Goal: Information Seeking & Learning: Learn about a topic

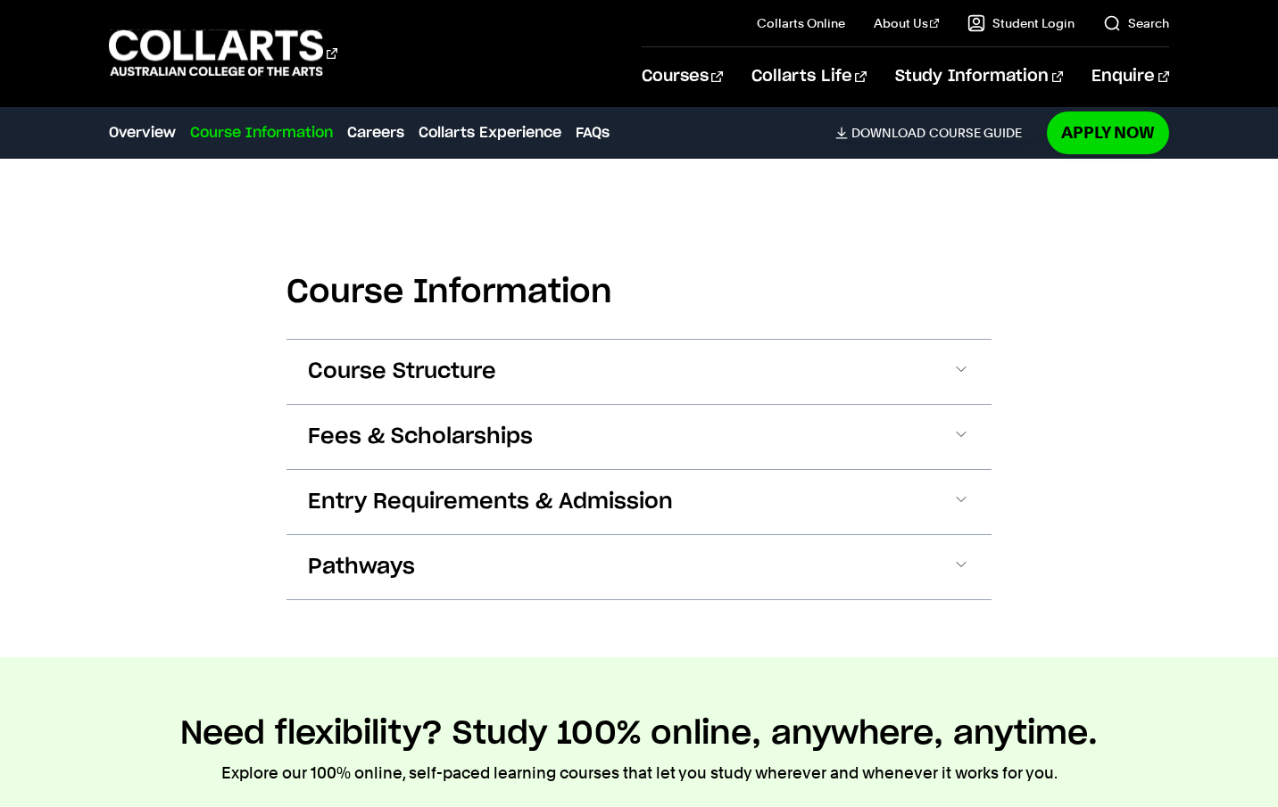
scroll to position [1836, 0]
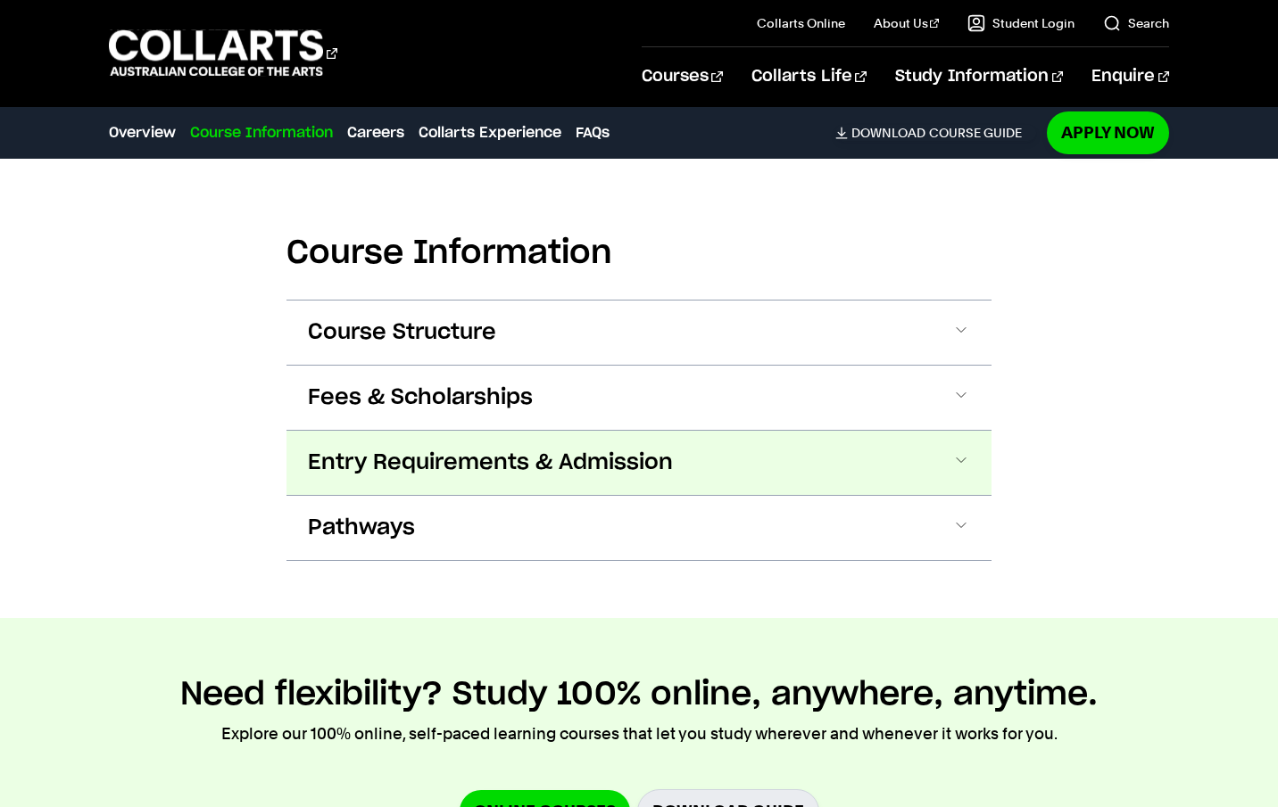
click at [430, 444] on button "Entry Requirements & Admission" at bounding box center [638, 463] width 705 height 64
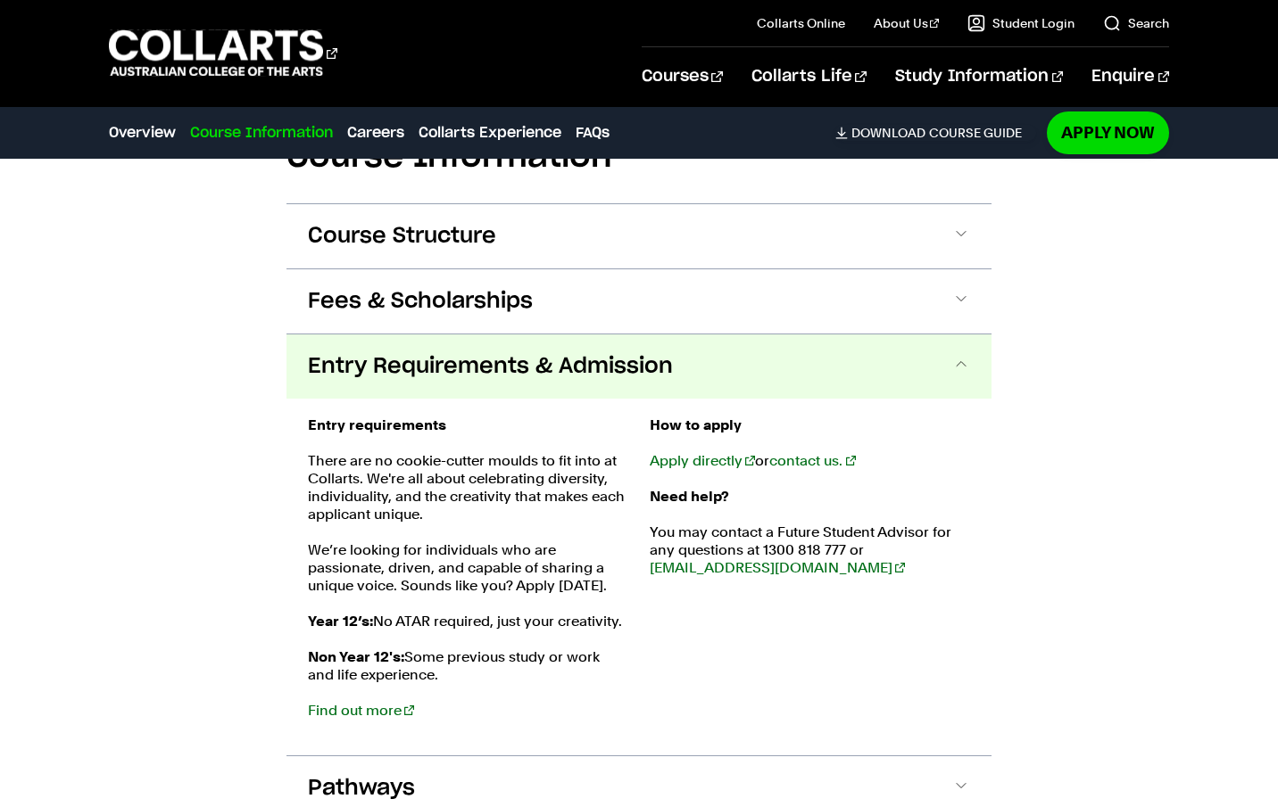
scroll to position [1909, 0]
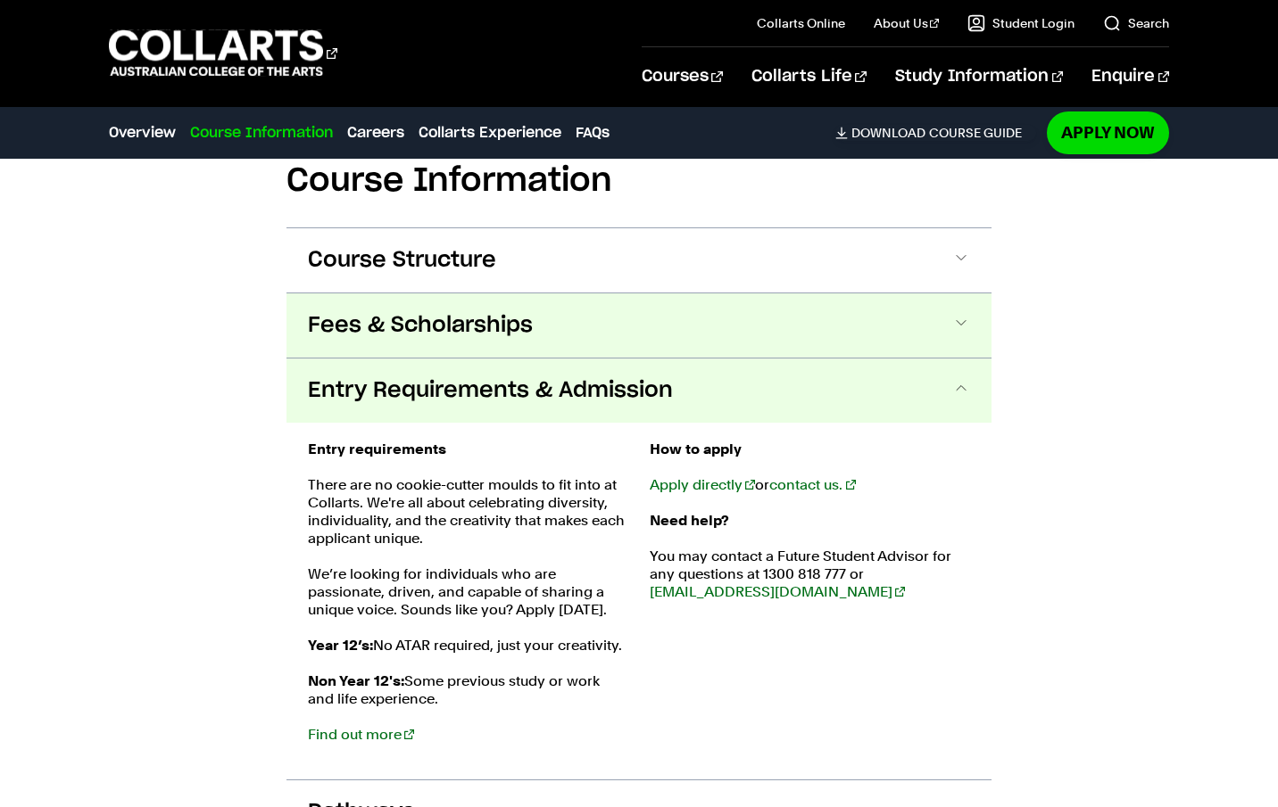
click at [346, 332] on span "Fees & Scholarships" at bounding box center [420, 325] width 225 height 29
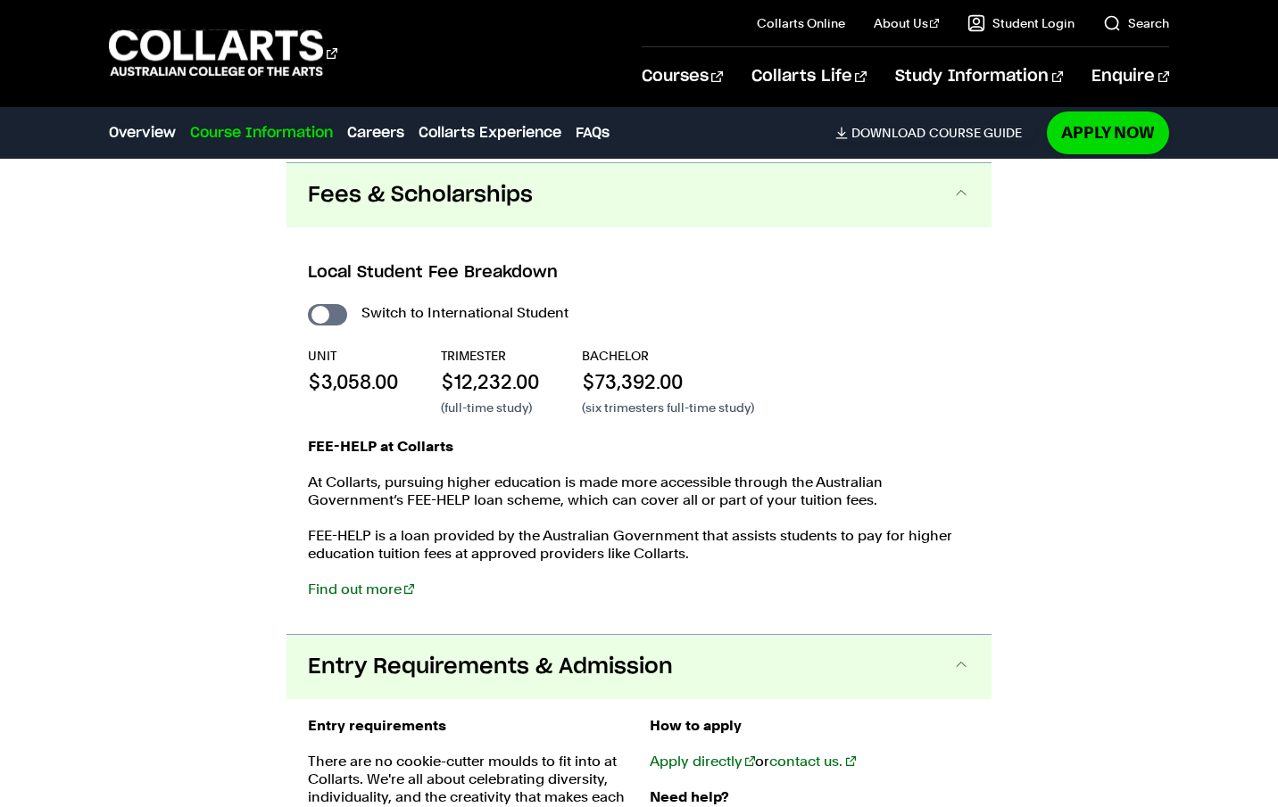
scroll to position [2041, 0]
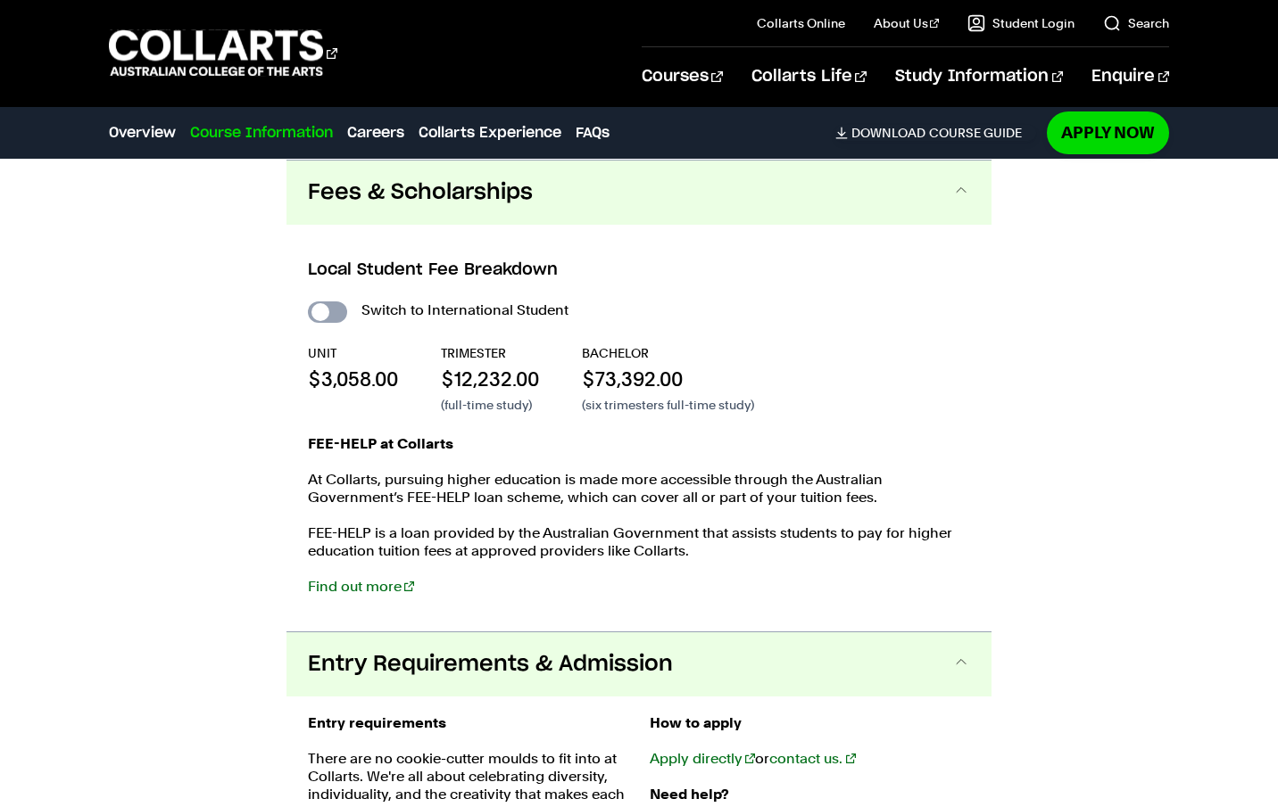
click at [331, 312] on input "International Student" at bounding box center [327, 312] width 39 height 21
checkbox input "true"
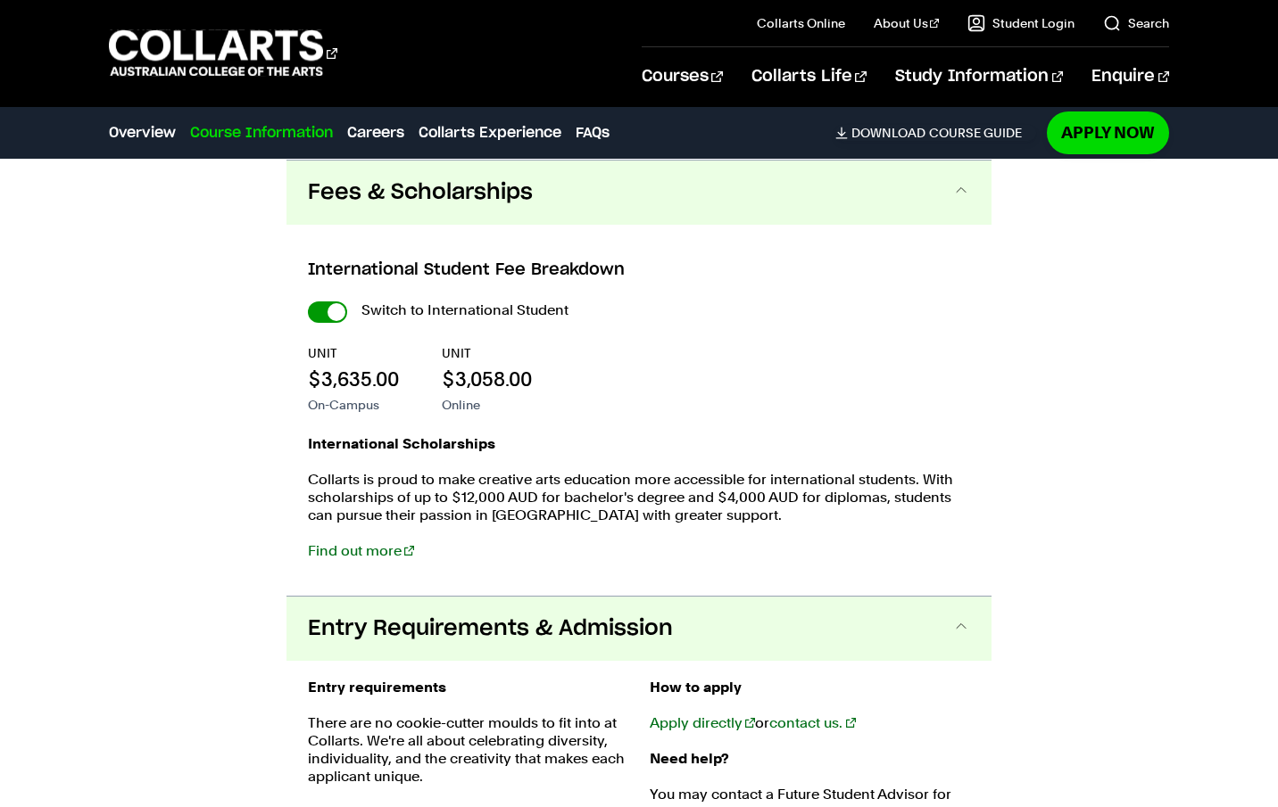
click at [331, 311] on input "International Student" at bounding box center [327, 312] width 39 height 21
checkbox input "false"
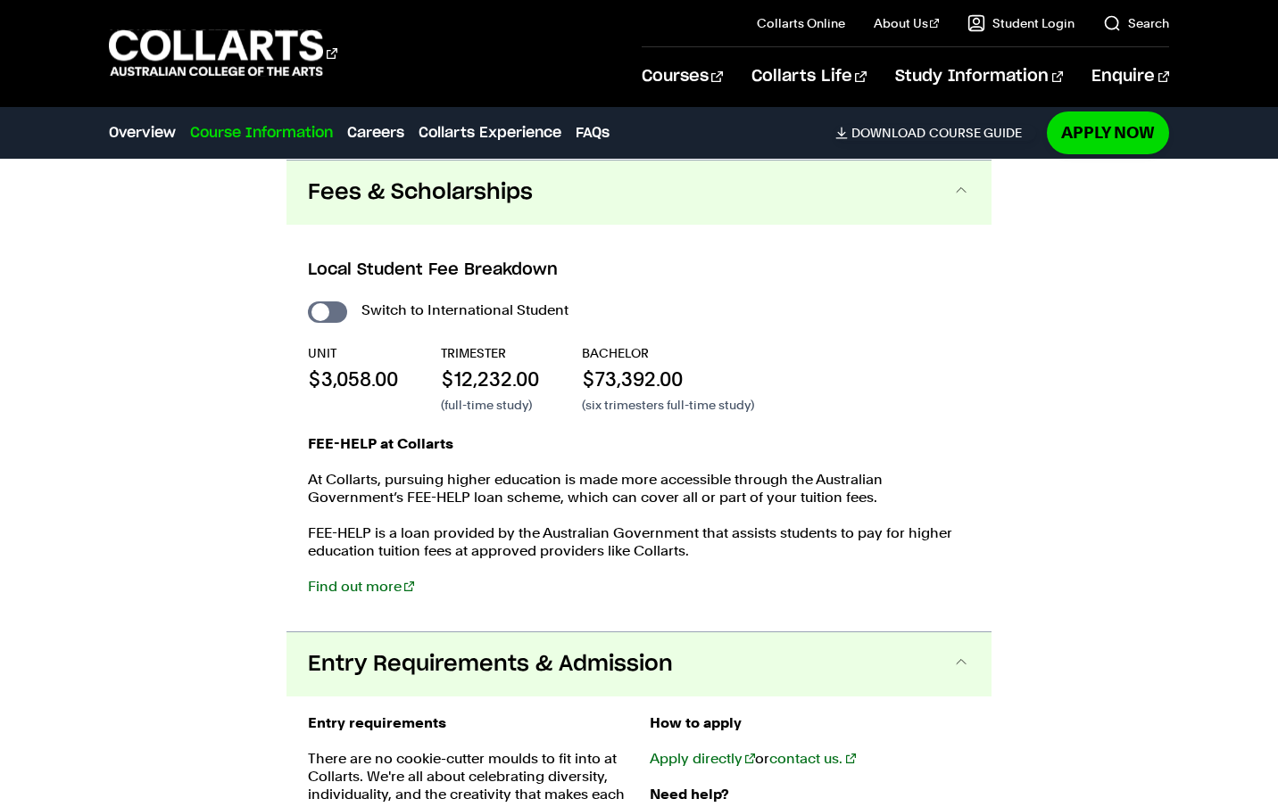
click at [331, 311] on input "International Student" at bounding box center [327, 312] width 39 height 21
checkbox input "true"
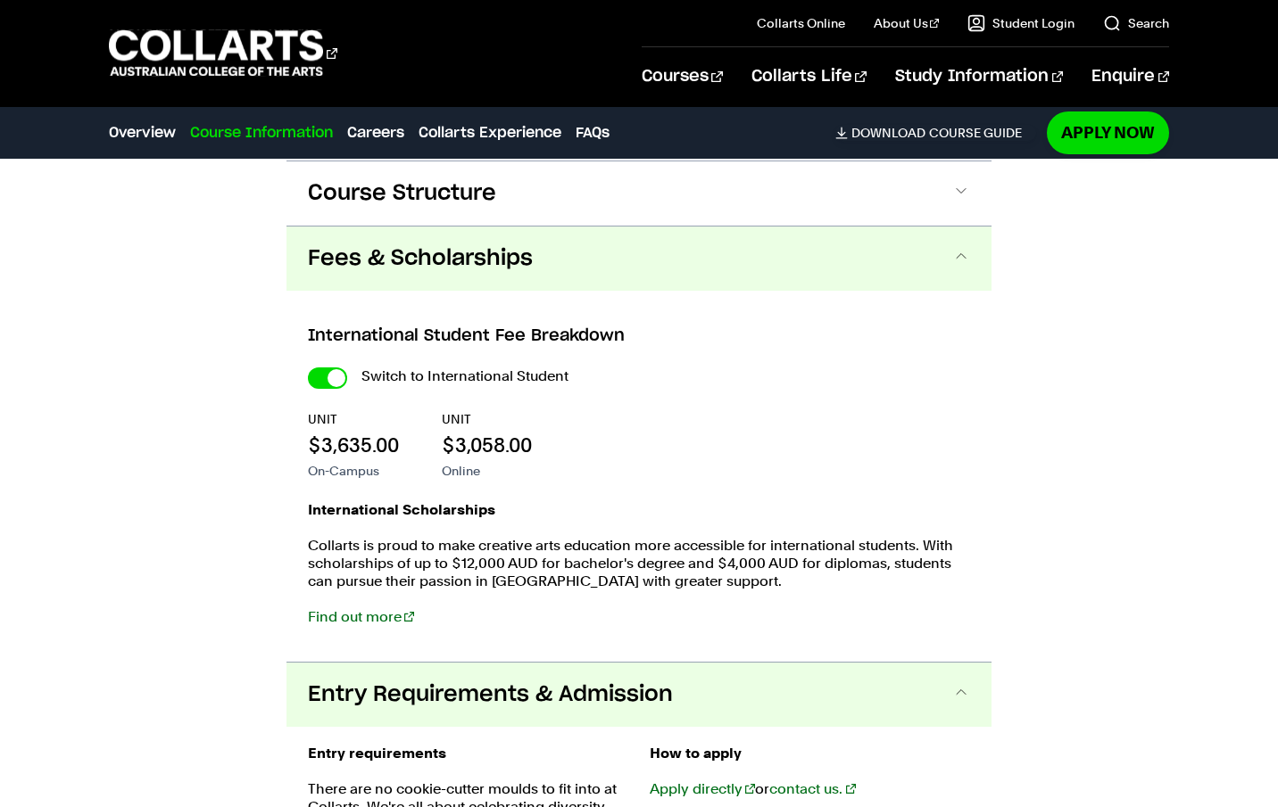
scroll to position [2003, 0]
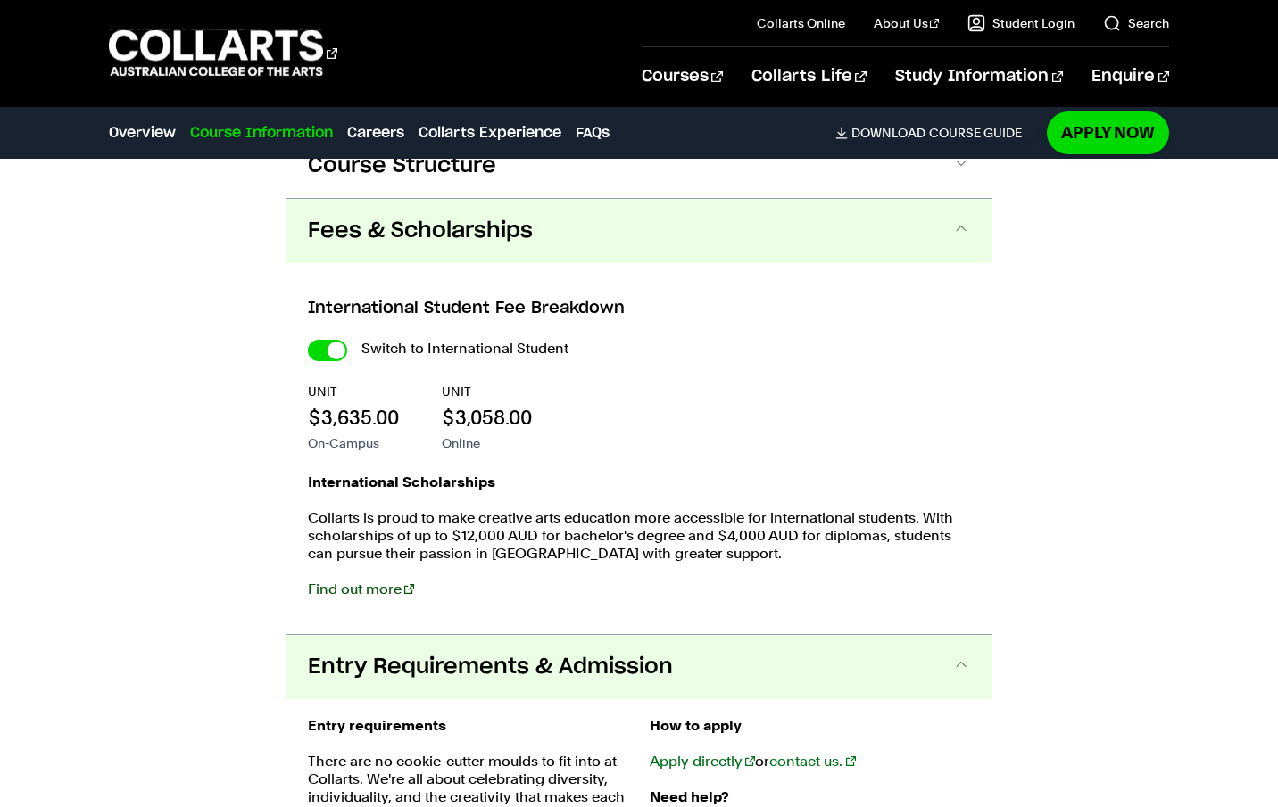
click at [380, 585] on link "Find out more" at bounding box center [361, 589] width 106 height 17
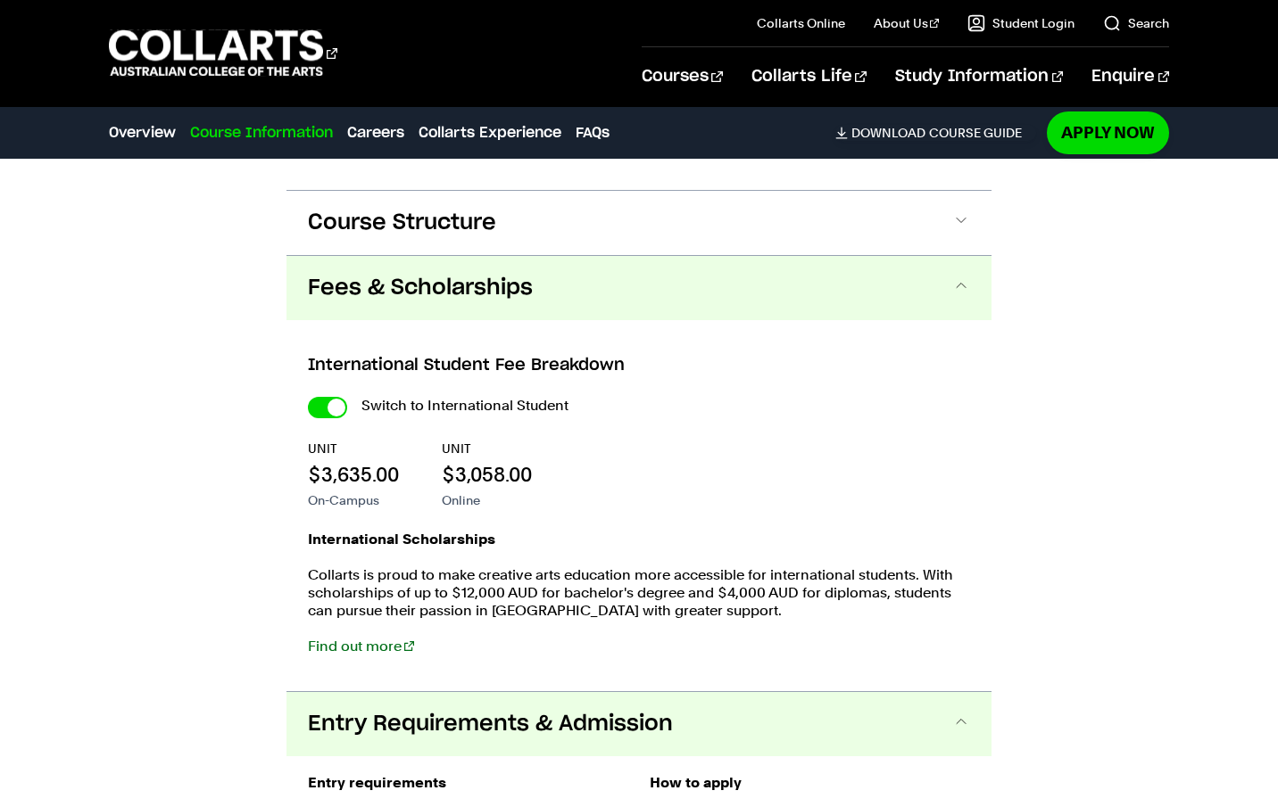
scroll to position [1637, 0]
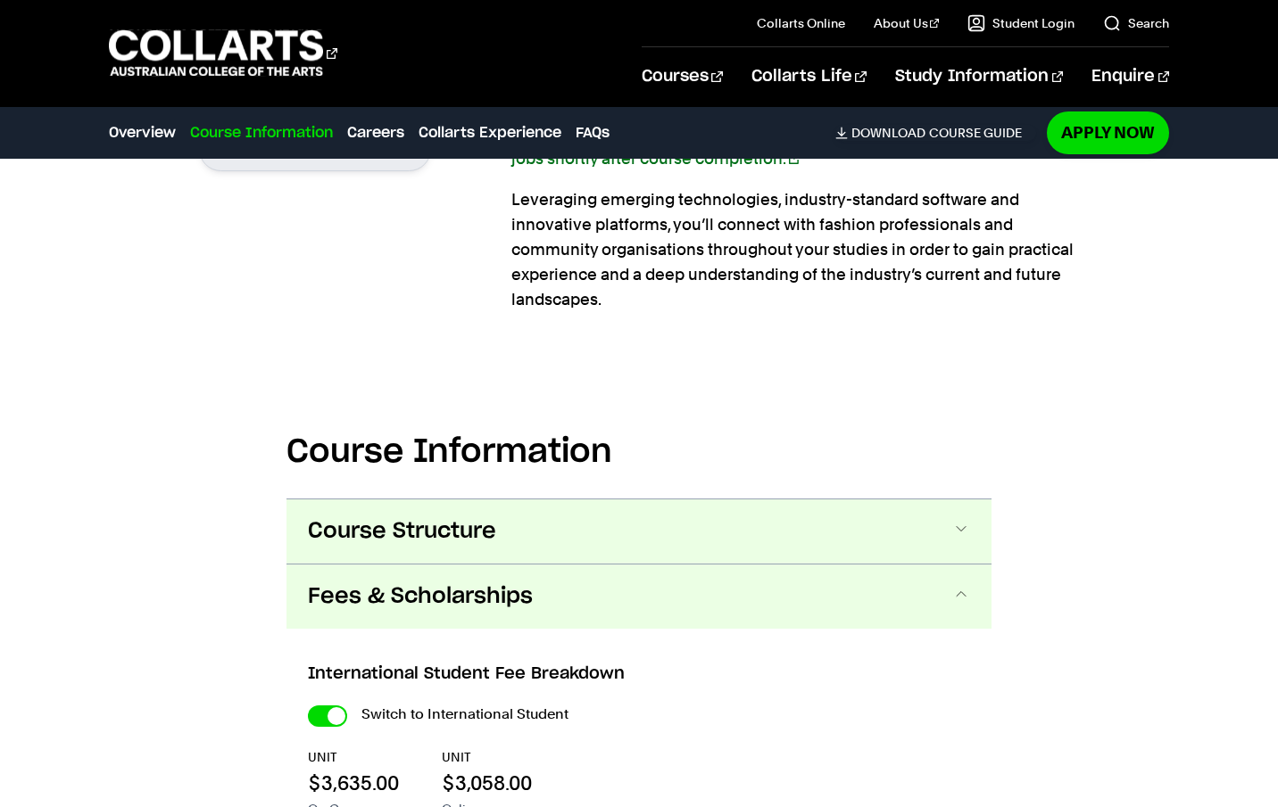
click at [610, 529] on button "Course Structure" at bounding box center [638, 532] width 705 height 64
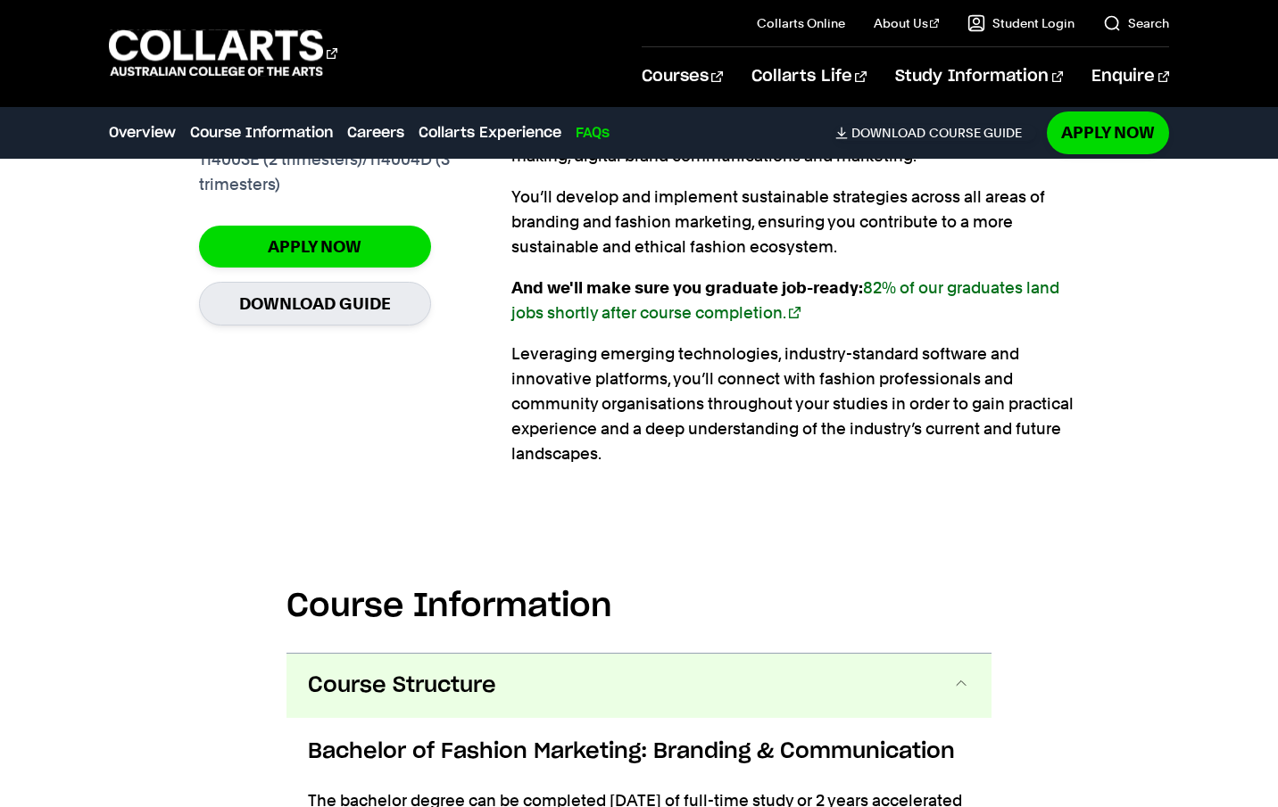
scroll to position [1959, 0]
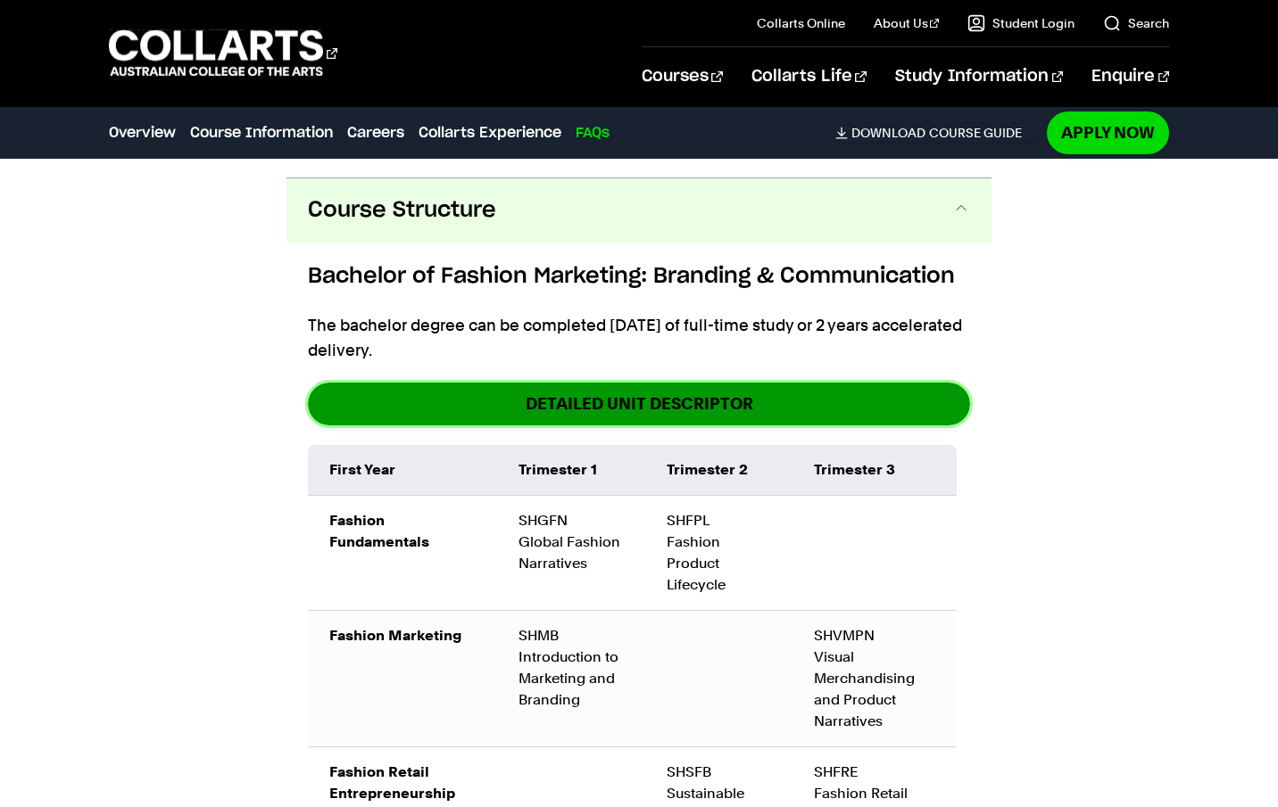
click at [625, 420] on link "DETAILED UNIT DESCRIPTOR" at bounding box center [639, 404] width 662 height 42
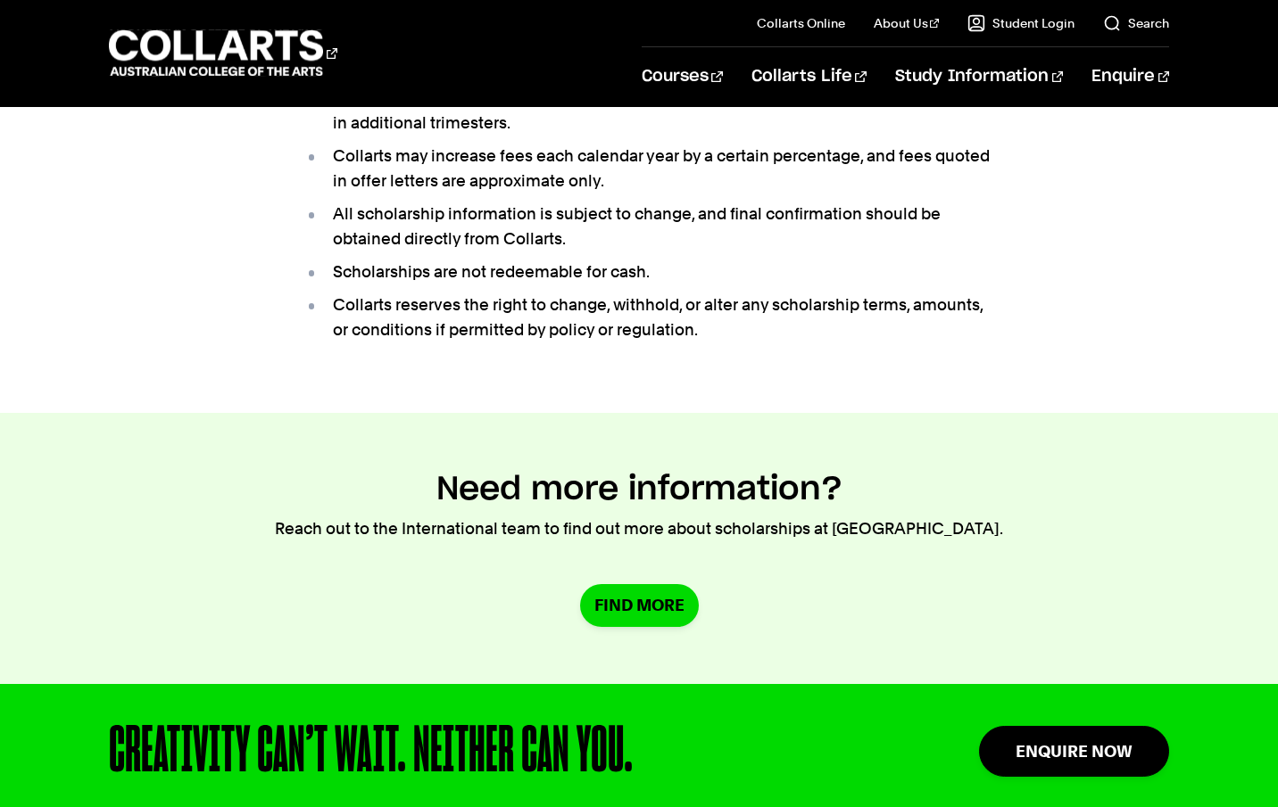
scroll to position [1399, 0]
